Goal: Task Accomplishment & Management: Use online tool/utility

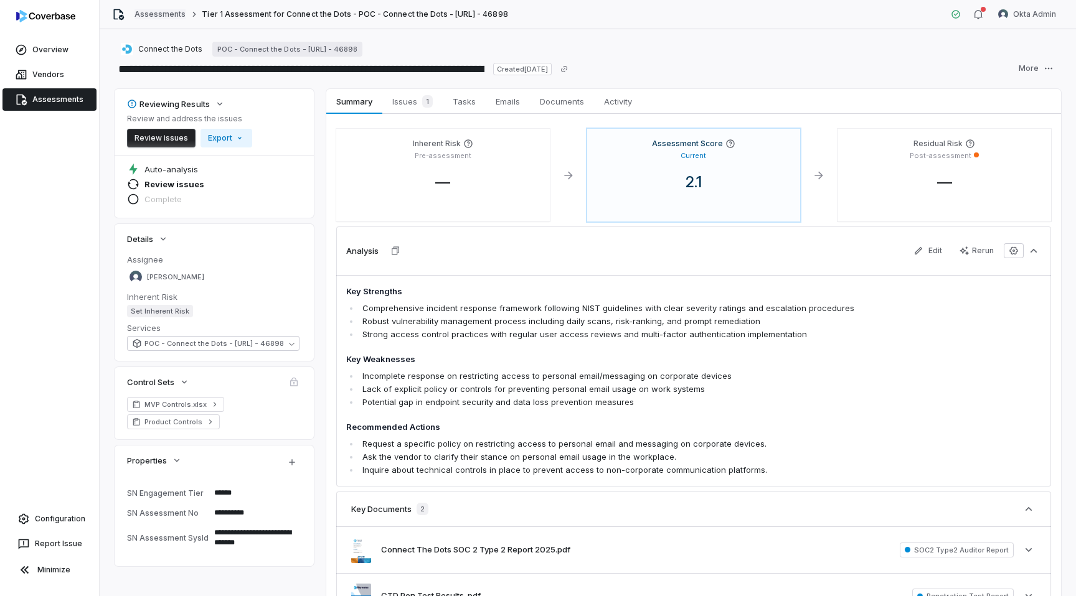
click at [154, 17] on link "Assessments" at bounding box center [159, 14] width 51 height 10
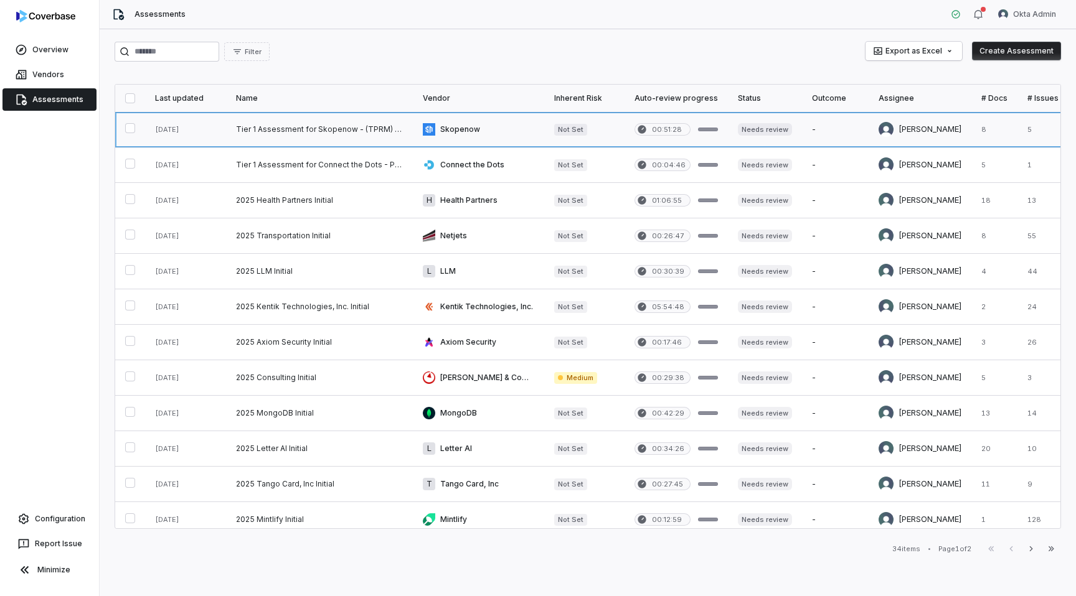
click at [511, 131] on link at bounding box center [478, 129] width 131 height 35
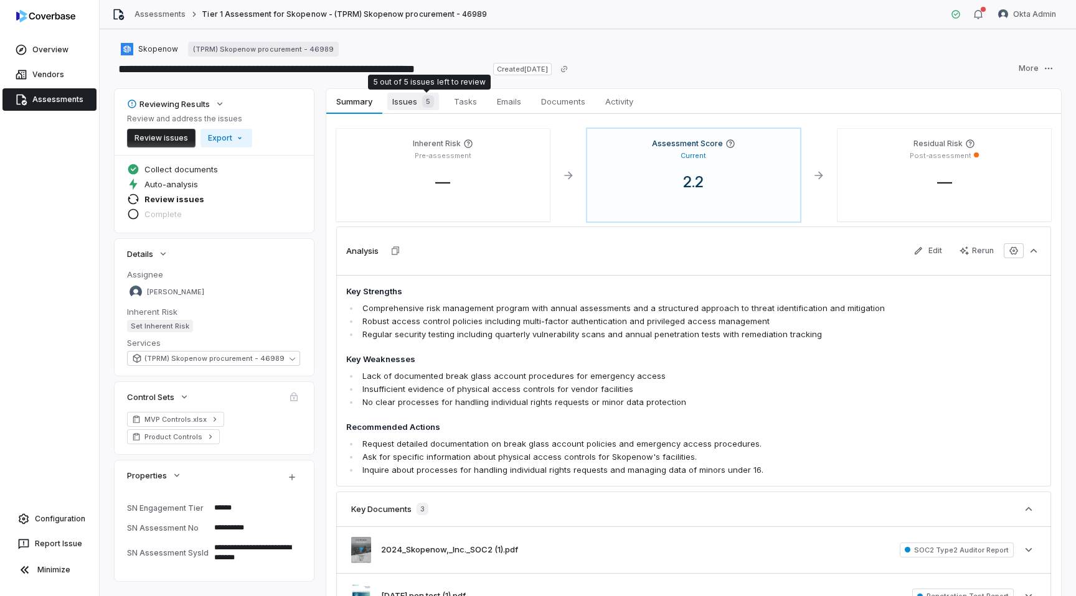
click at [418, 105] on div "5" at bounding box center [425, 101] width 17 height 12
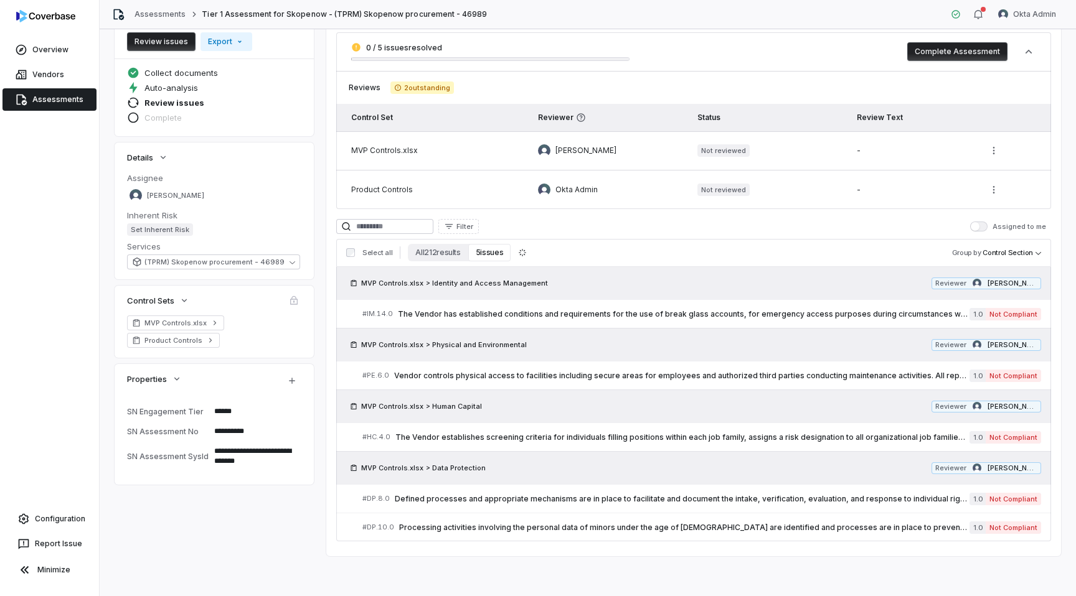
scroll to position [96, 0]
type textarea "*"
